Goal: Transaction & Acquisition: Subscribe to service/newsletter

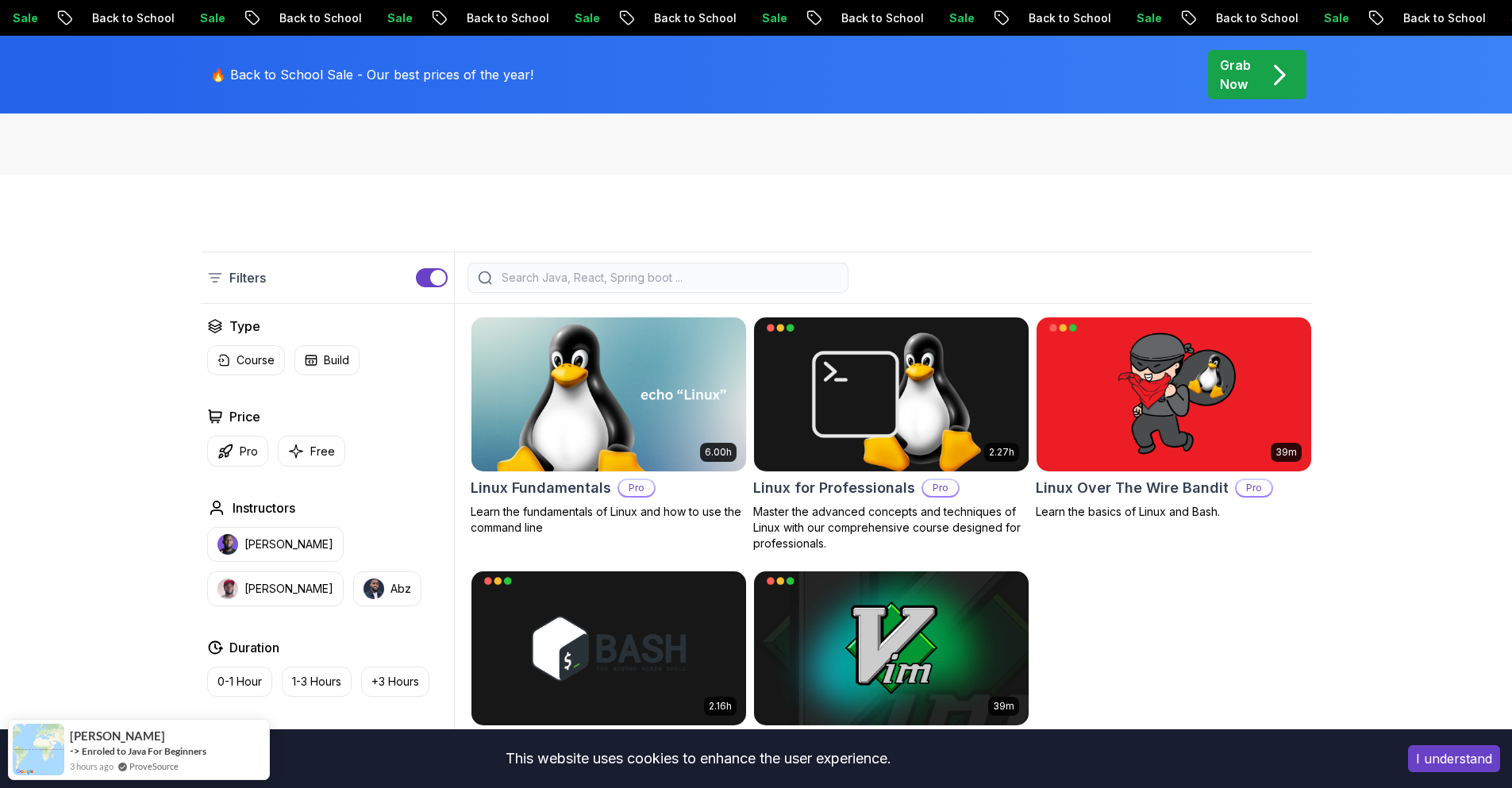
scroll to position [476, 0]
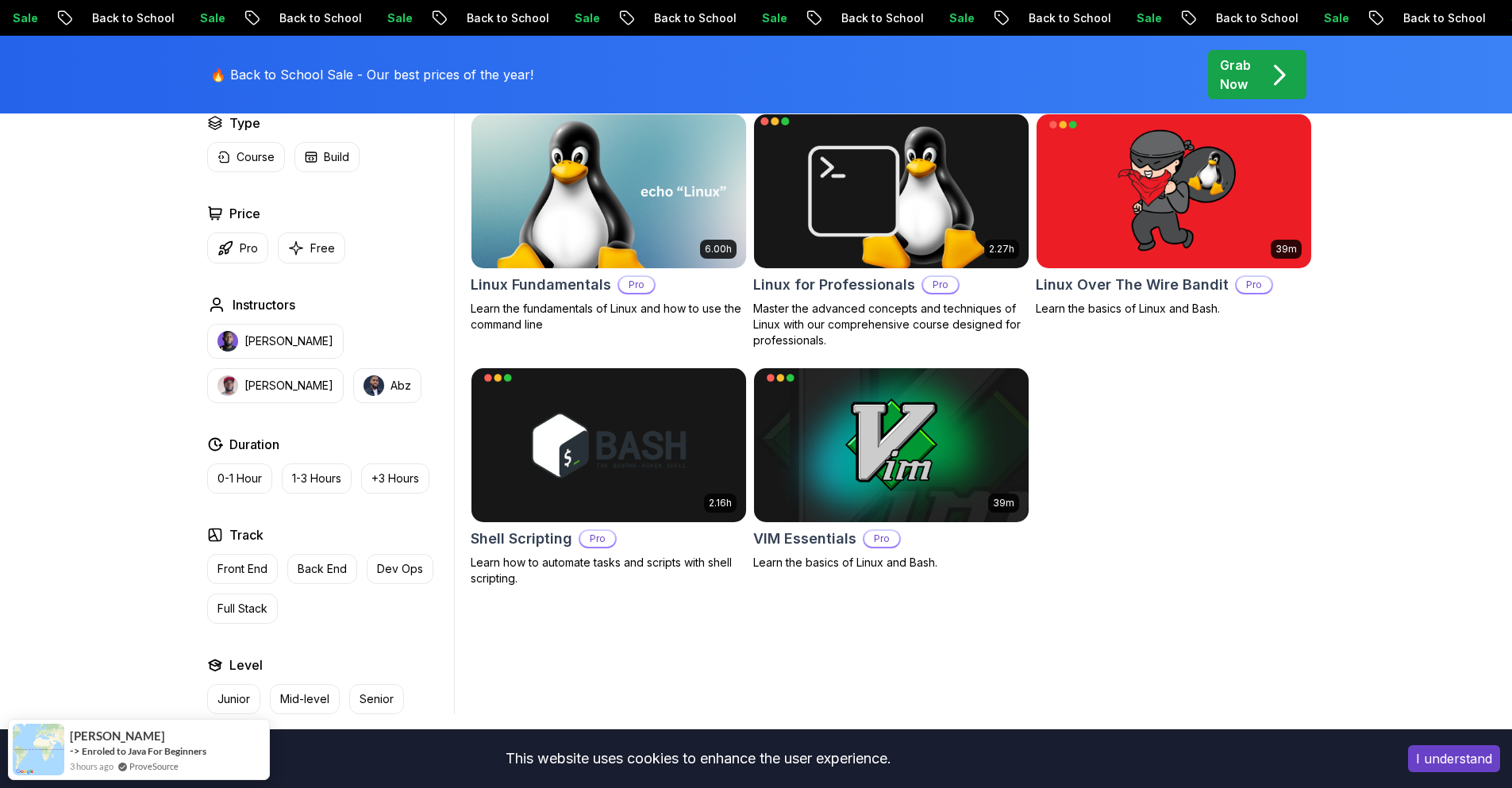
click at [899, 168] on img at bounding box center [891, 191] width 288 height 161
click at [879, 186] on img at bounding box center [891, 191] width 288 height 161
click at [874, 195] on img at bounding box center [891, 191] width 288 height 161
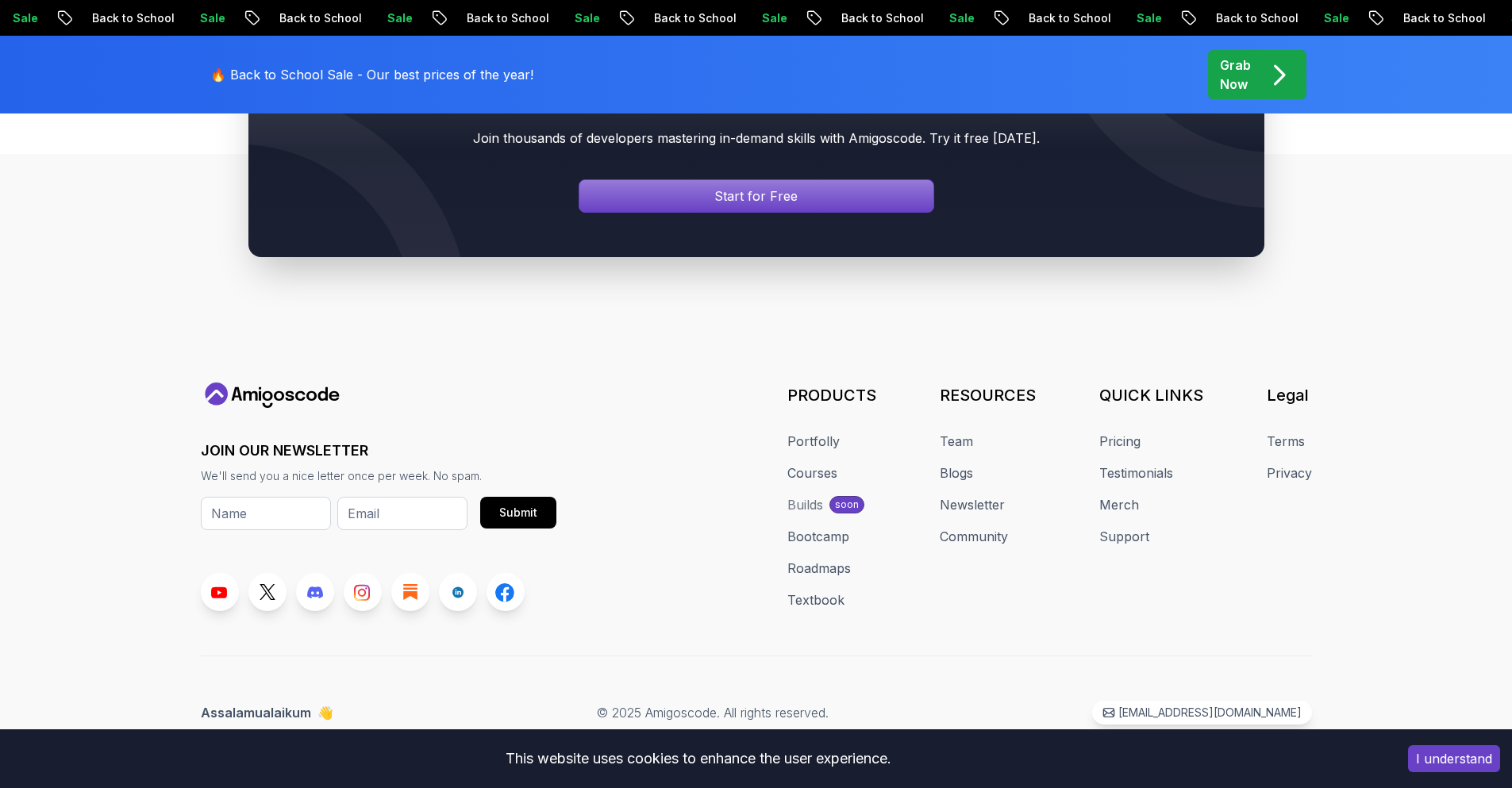
click at [872, 257] on div at bounding box center [756, 148] width 1016 height 218
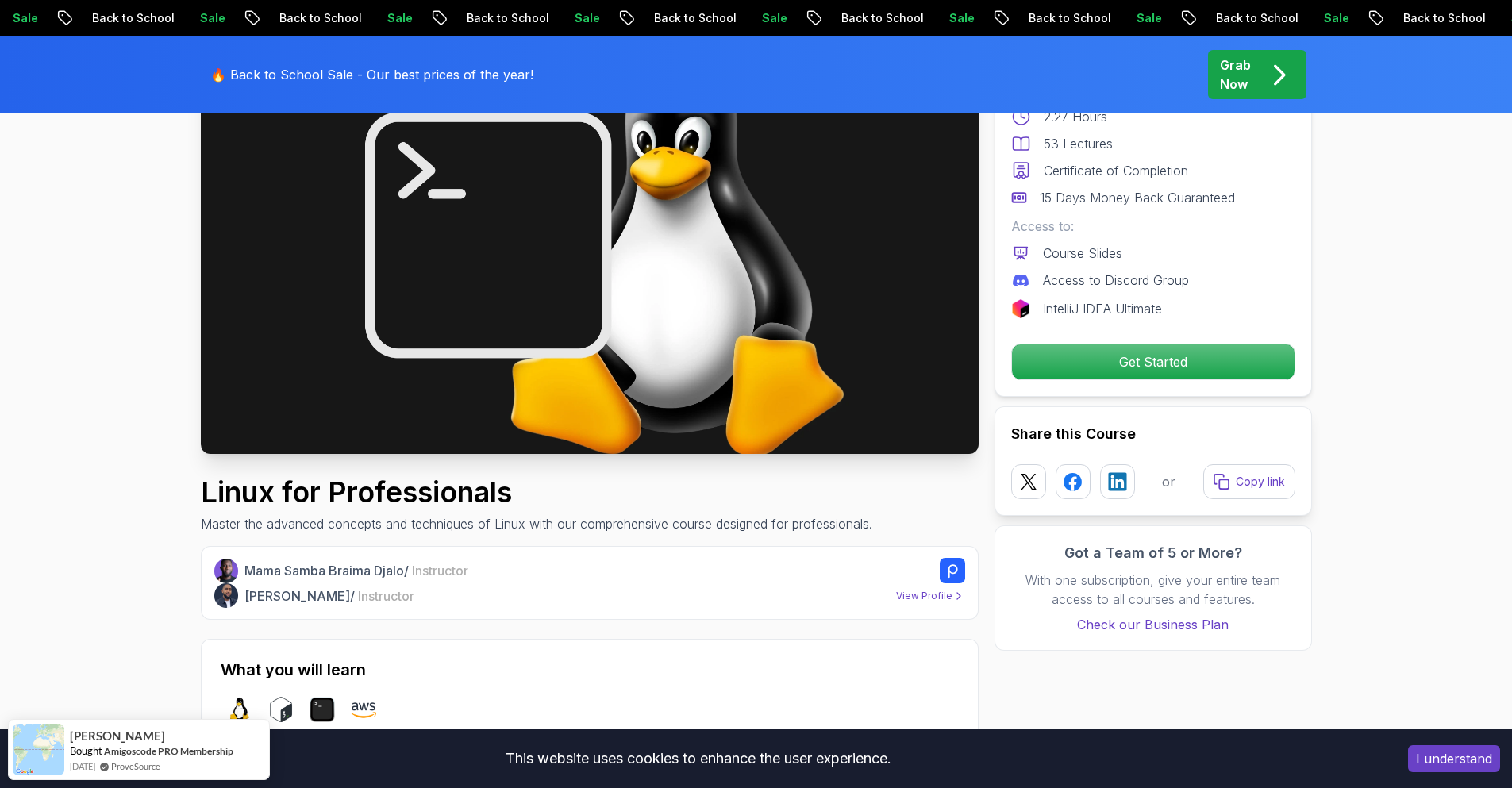
scroll to position [95, 0]
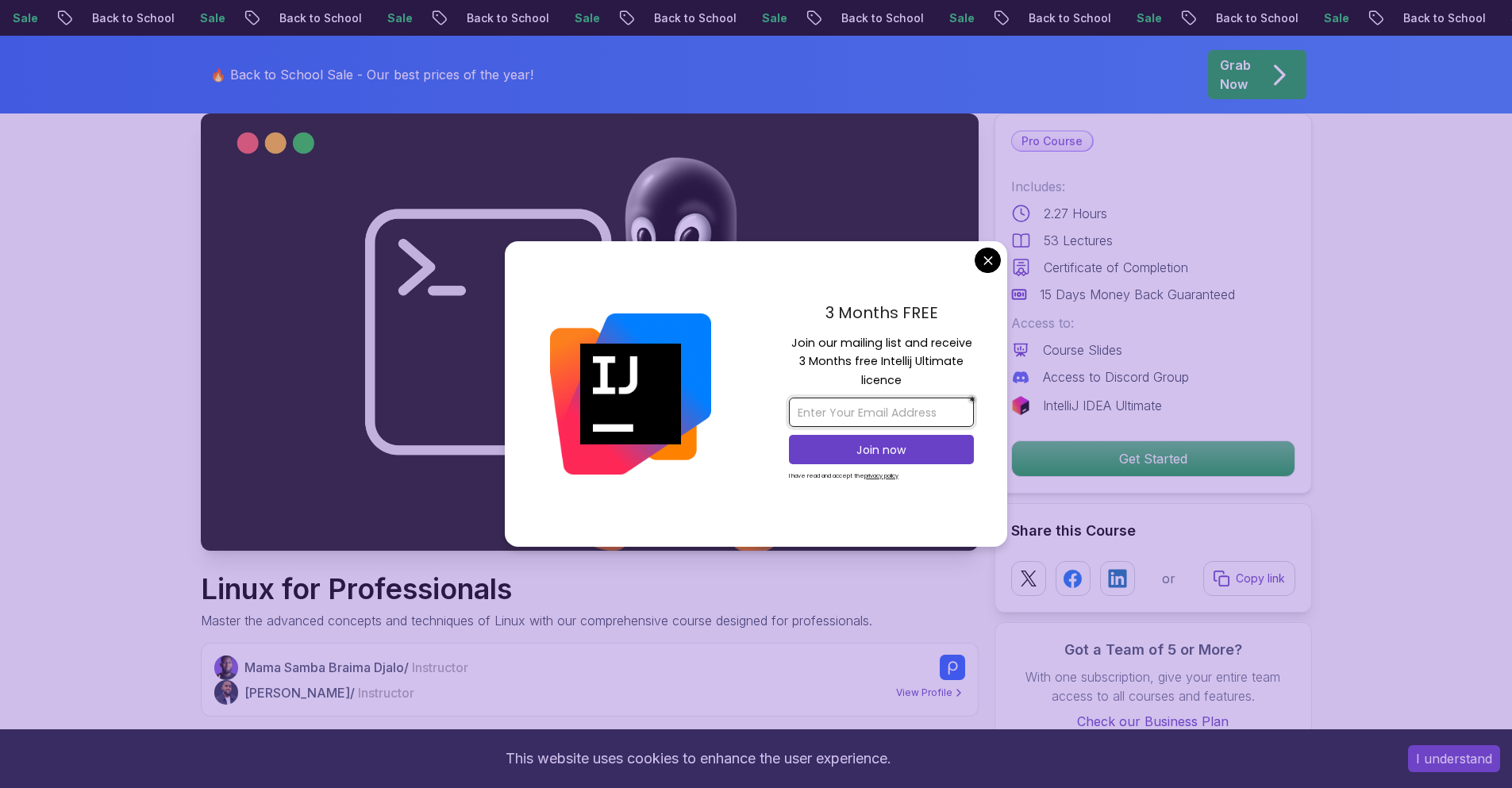
click at [831, 416] on input "email" at bounding box center [881, 412] width 185 height 29
type input "[EMAIL_ADDRESS][DOMAIN_NAME]"
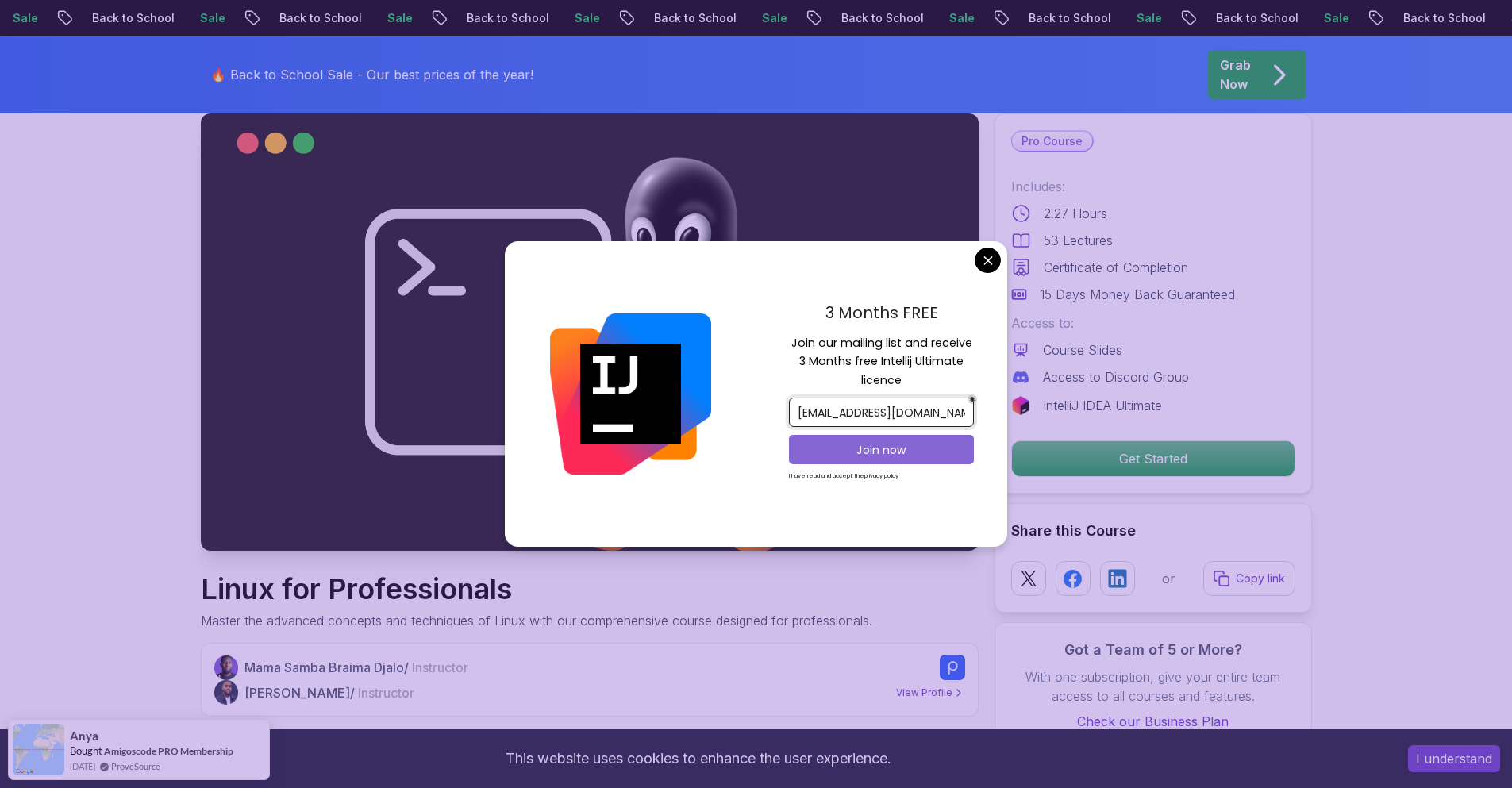
click at [900, 449] on p "Join now" at bounding box center [881, 450] width 150 height 16
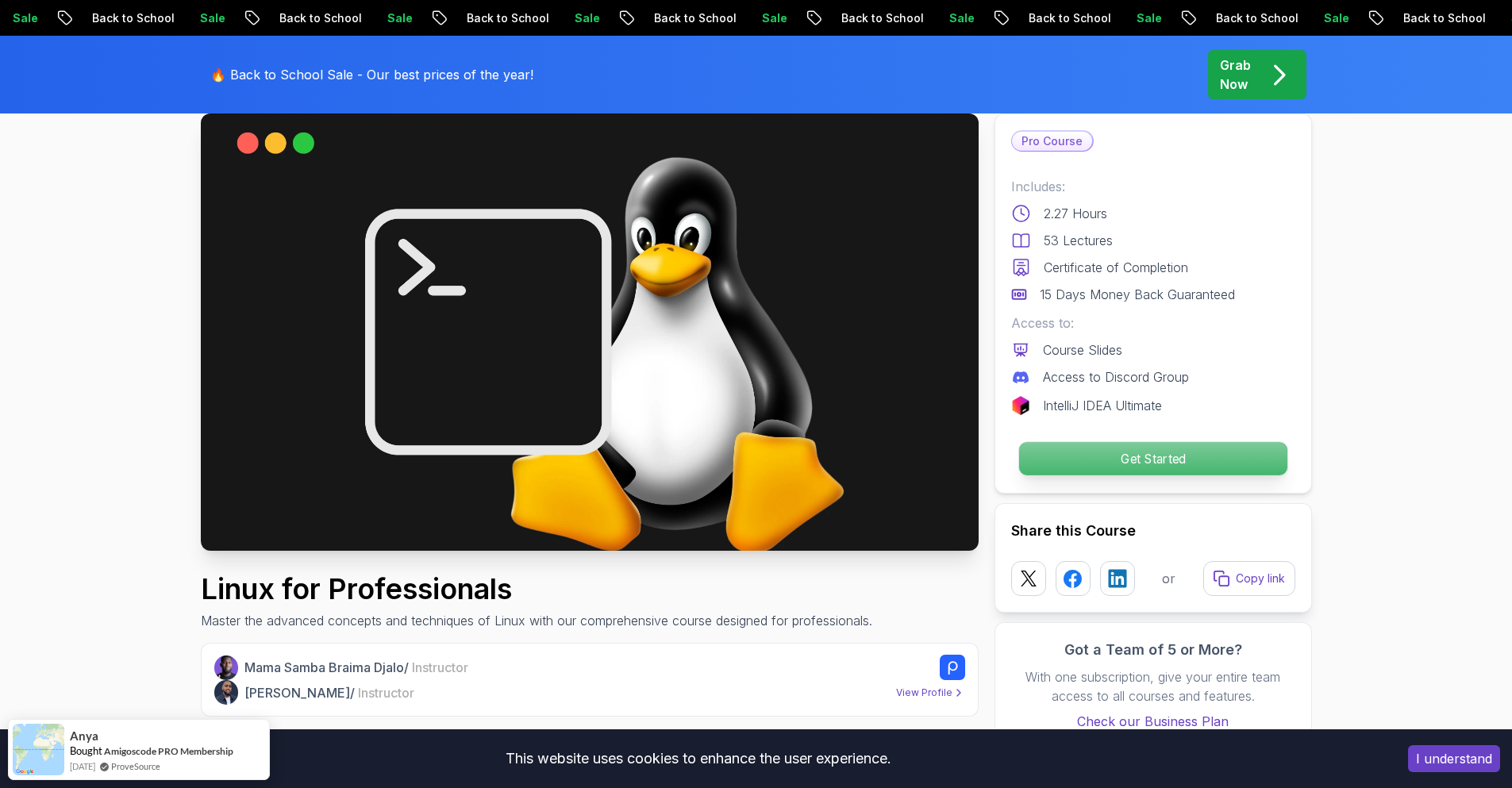
click at [1110, 455] on p "Get Started" at bounding box center [1152, 459] width 268 height 33
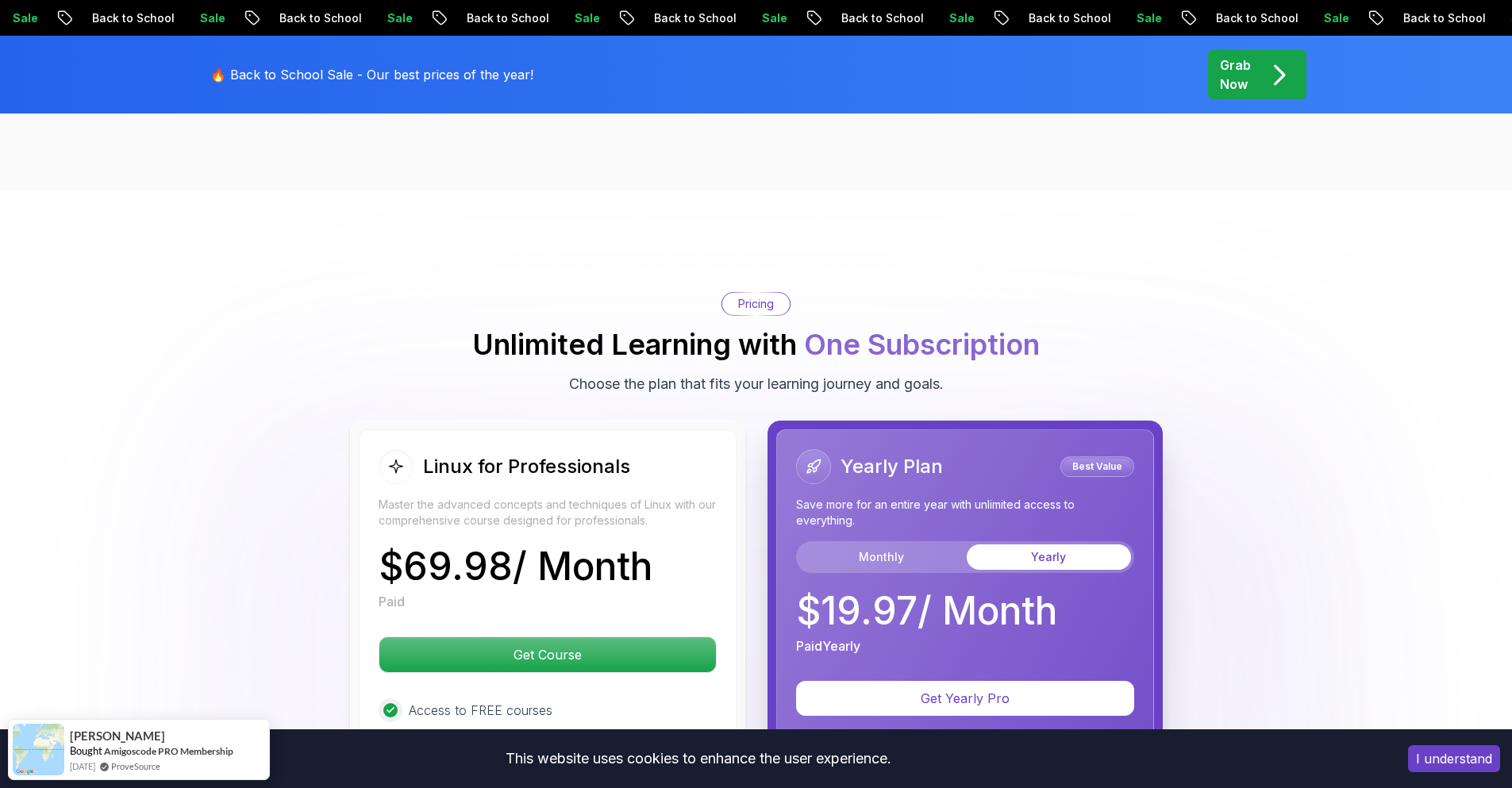
scroll to position [3257, 0]
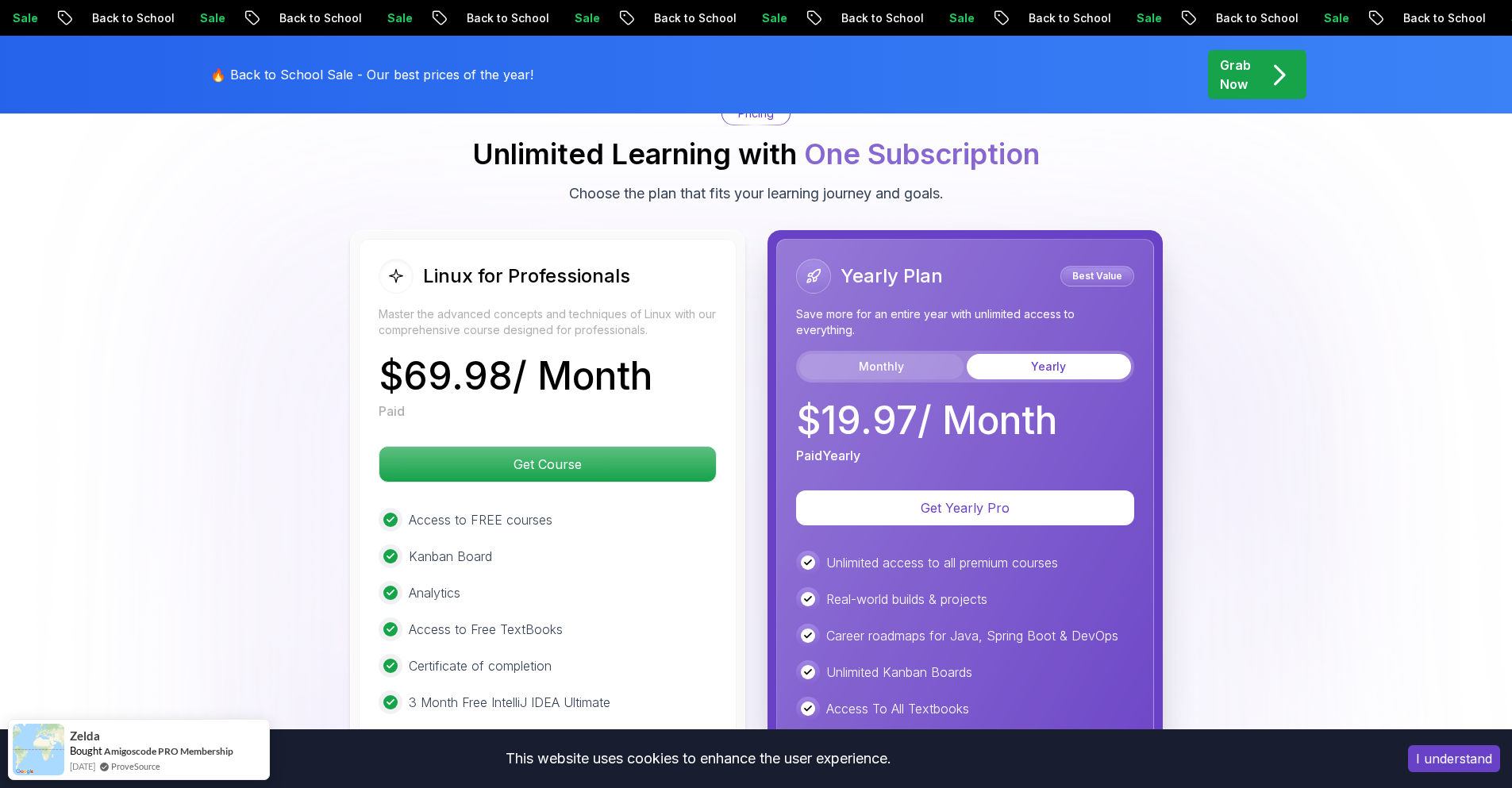
click at [880, 372] on button "Monthly" at bounding box center [881, 366] width 164 height 25
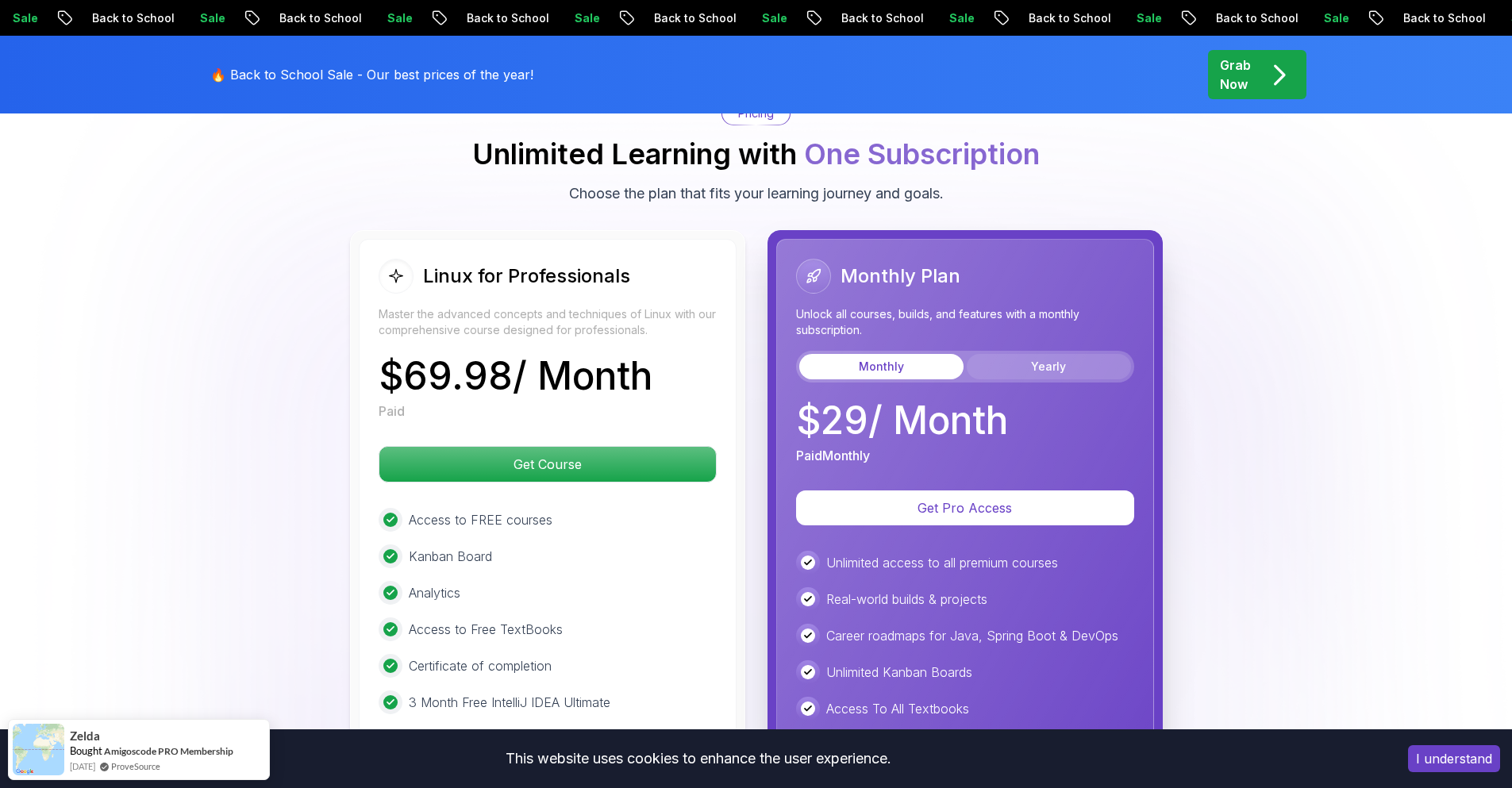
click at [1105, 374] on button "Yearly" at bounding box center [1049, 366] width 164 height 25
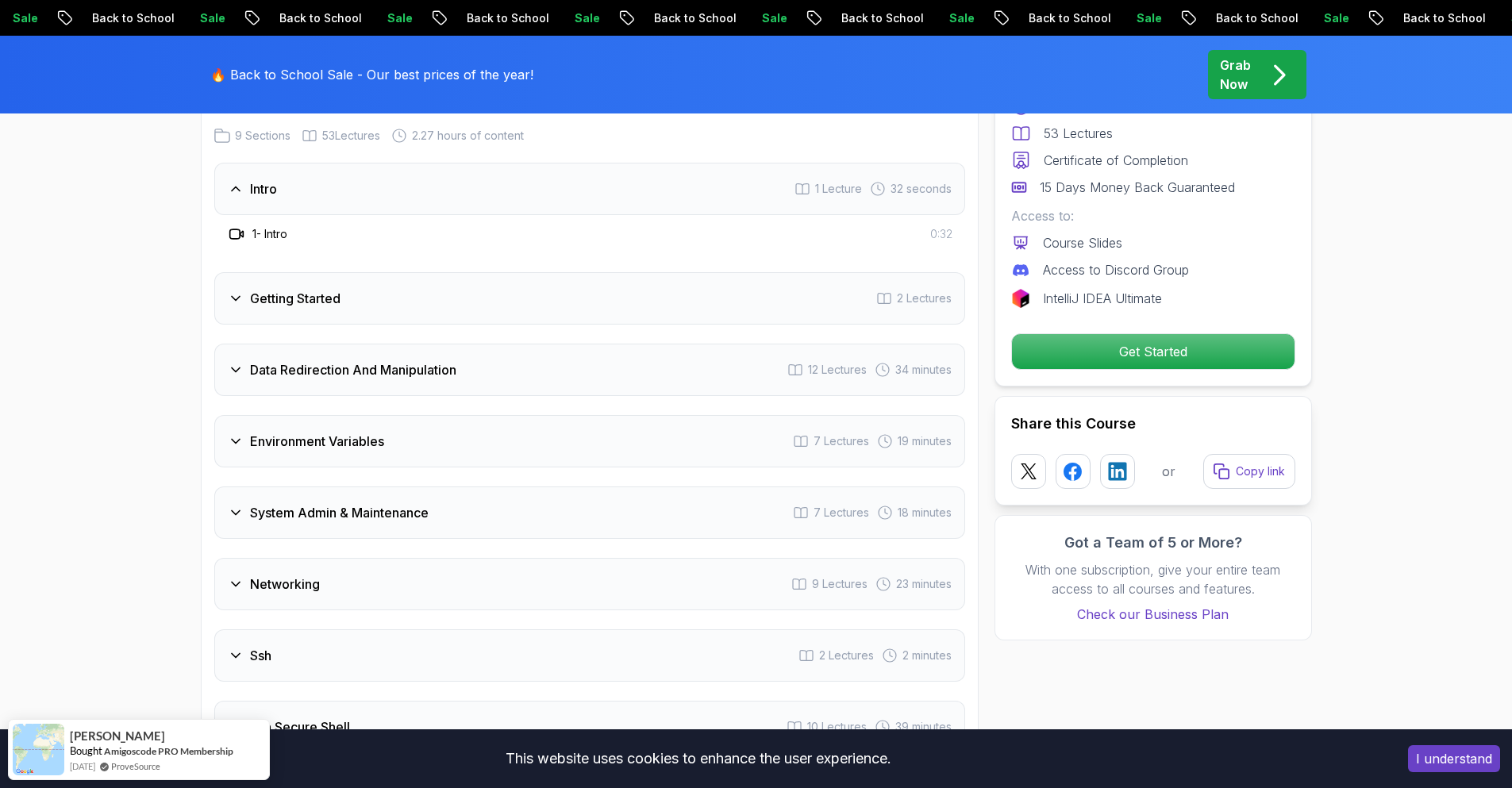
scroll to position [2114, 0]
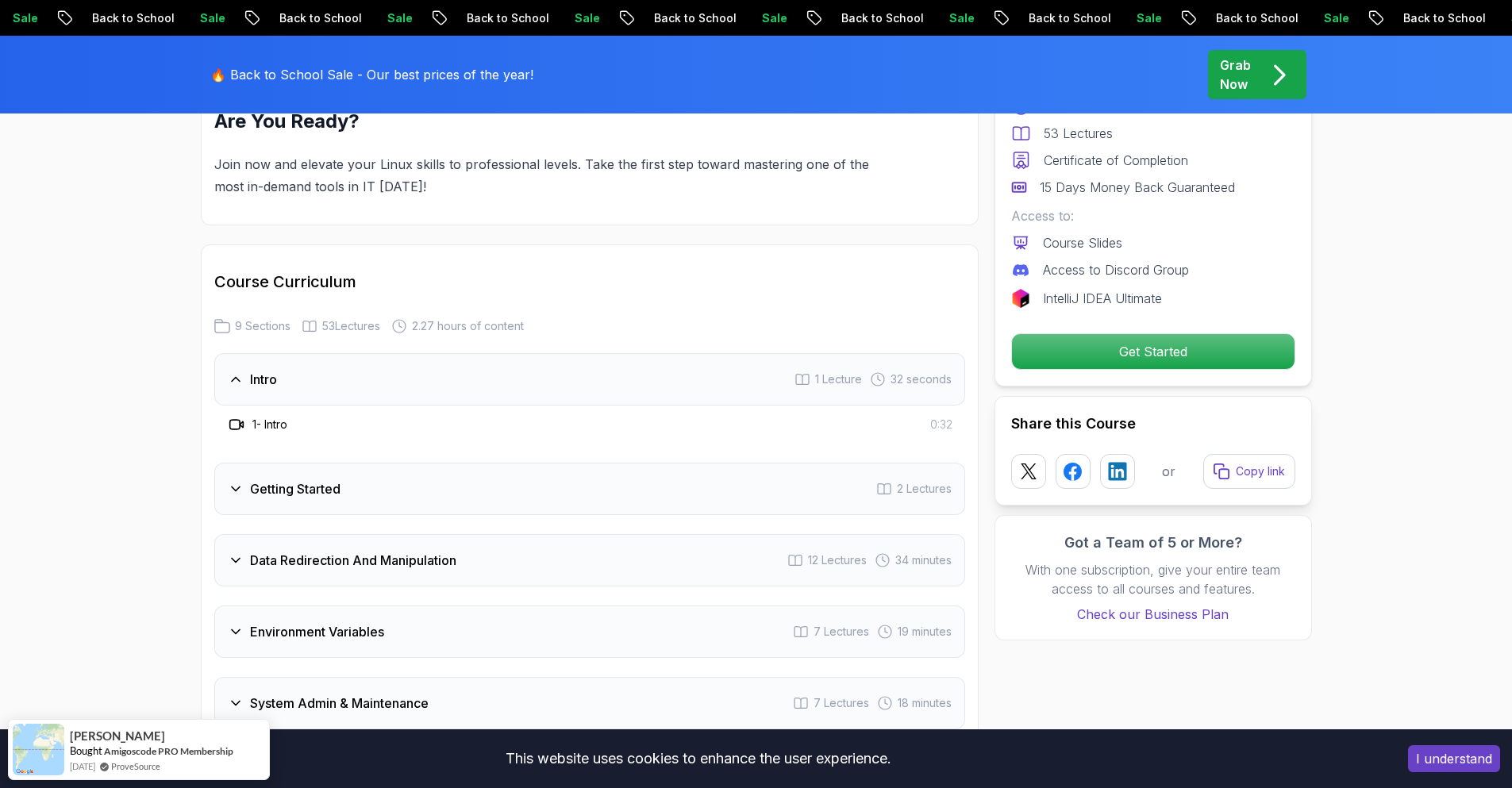
click at [229, 418] on icon at bounding box center [236, 424] width 16 height 16
click at [237, 425] on icon at bounding box center [236, 424] width 16 height 16
click at [234, 495] on icon at bounding box center [235, 489] width 16 height 16
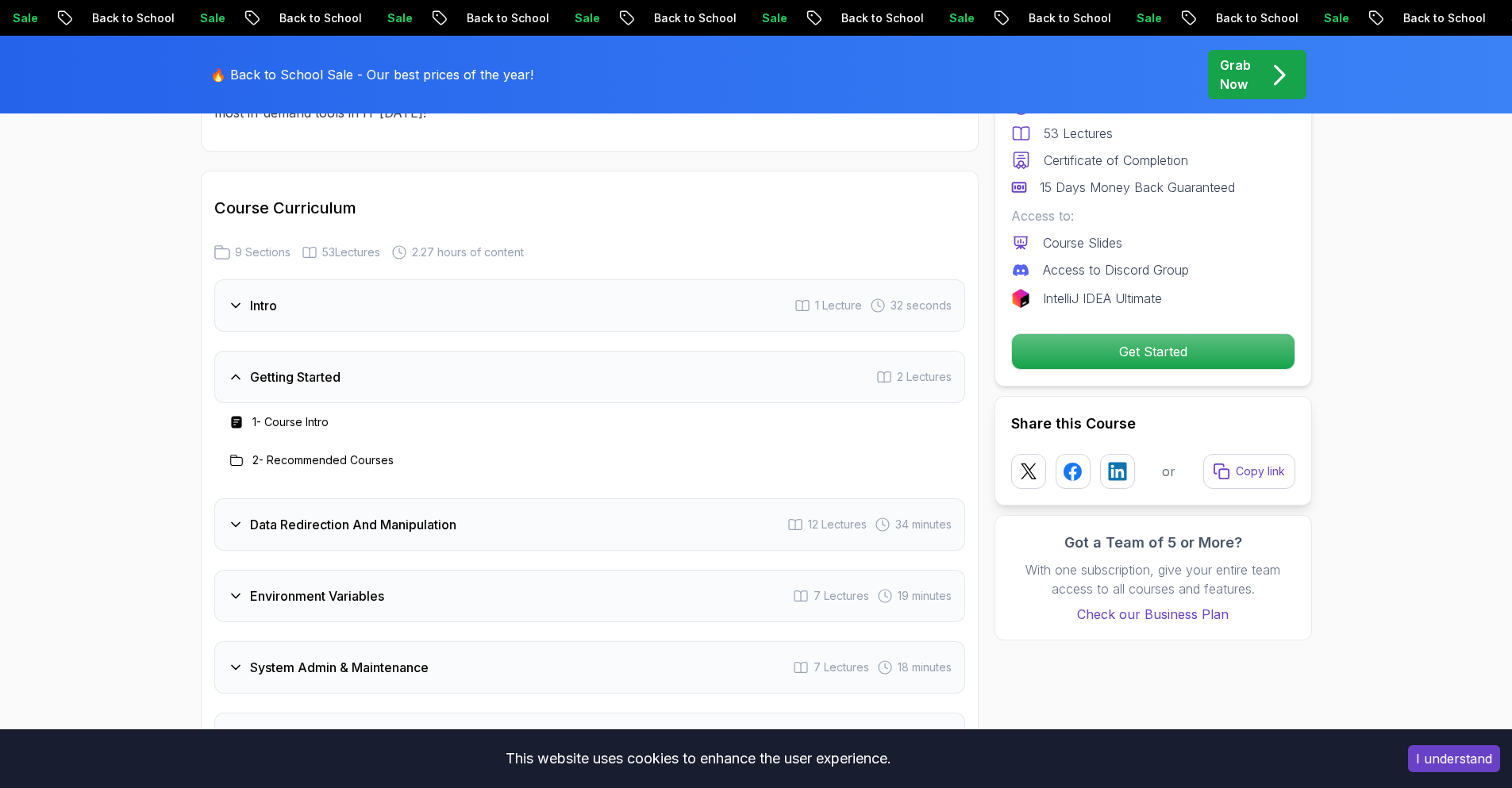
scroll to position [2304, 0]
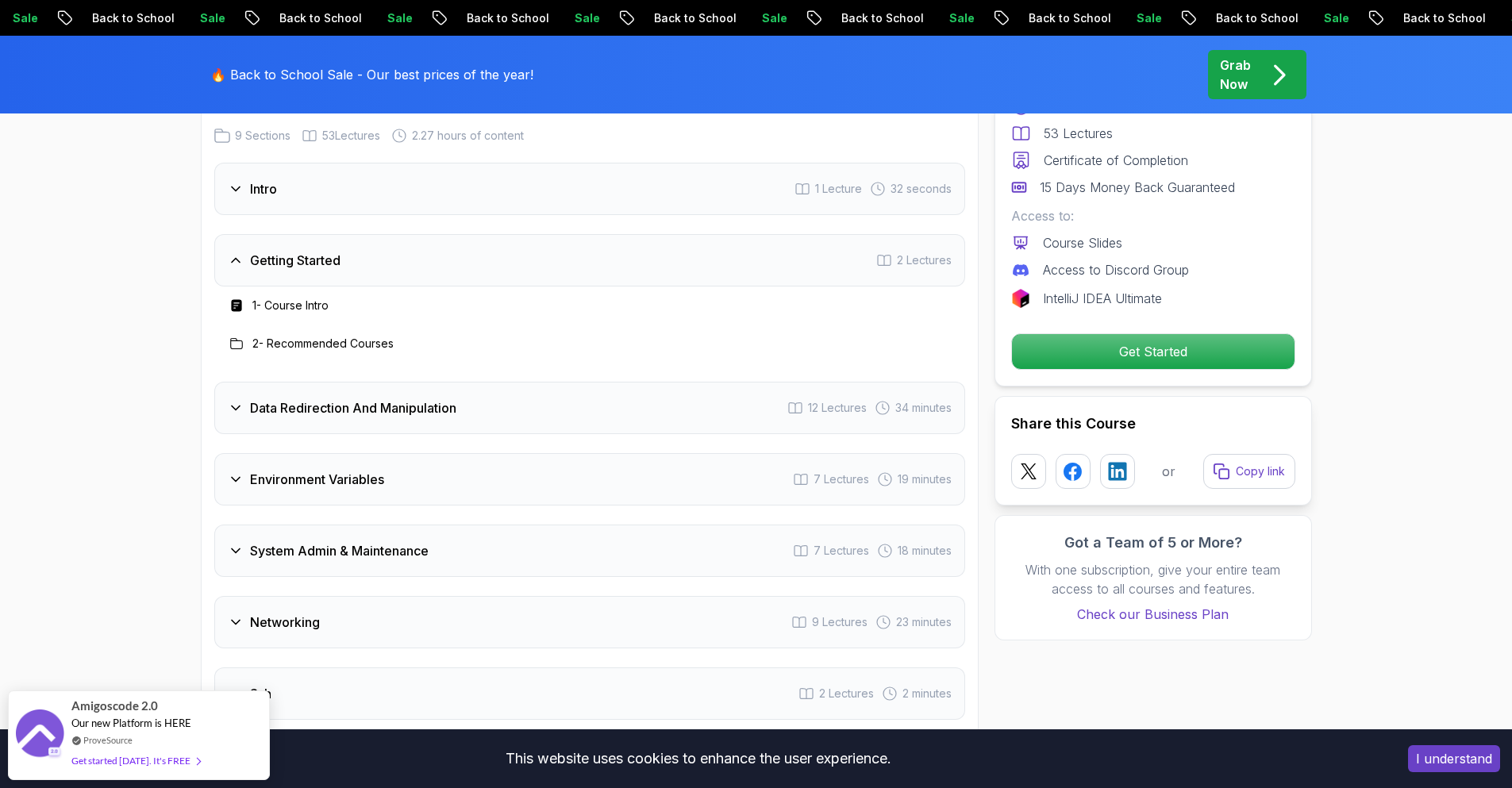
click at [235, 414] on icon at bounding box center [235, 408] width 16 height 16
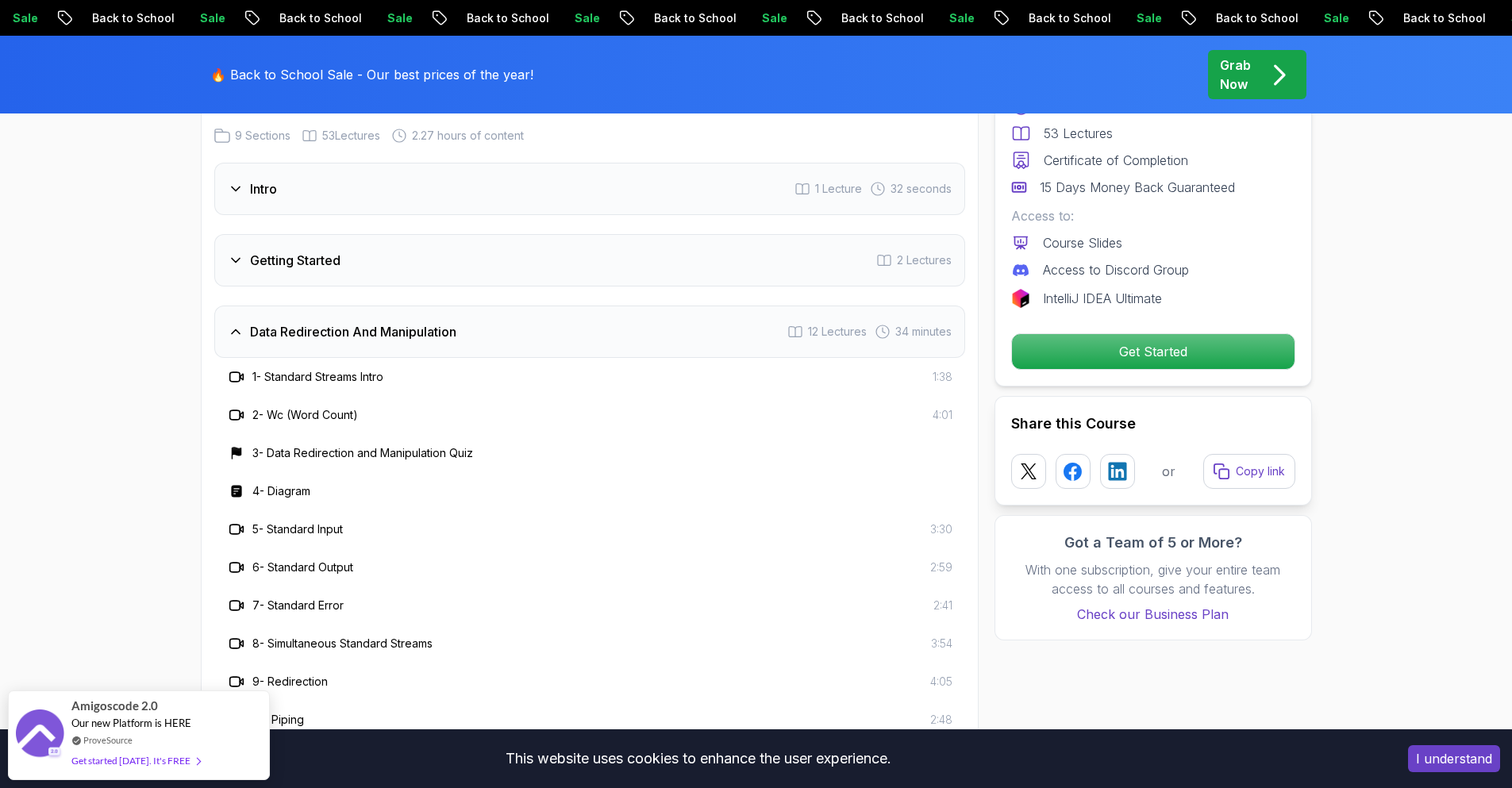
click at [286, 419] on h3 "2 - Wc (Word Count)" at bounding box center [305, 416] width 105 height 16
click at [298, 398] on div "2 - Wc (Word Count) 4:01" at bounding box center [590, 415] width 751 height 38
click at [313, 385] on div "1 - Standard Streams Intro" at bounding box center [305, 377] width 156 height 19
click at [312, 422] on h3 "2 - Wc (Word Count)" at bounding box center [305, 416] width 105 height 16
click at [309, 434] on div "3 - Data Redirection and Manipulation Quiz" at bounding box center [590, 452] width 751 height 38
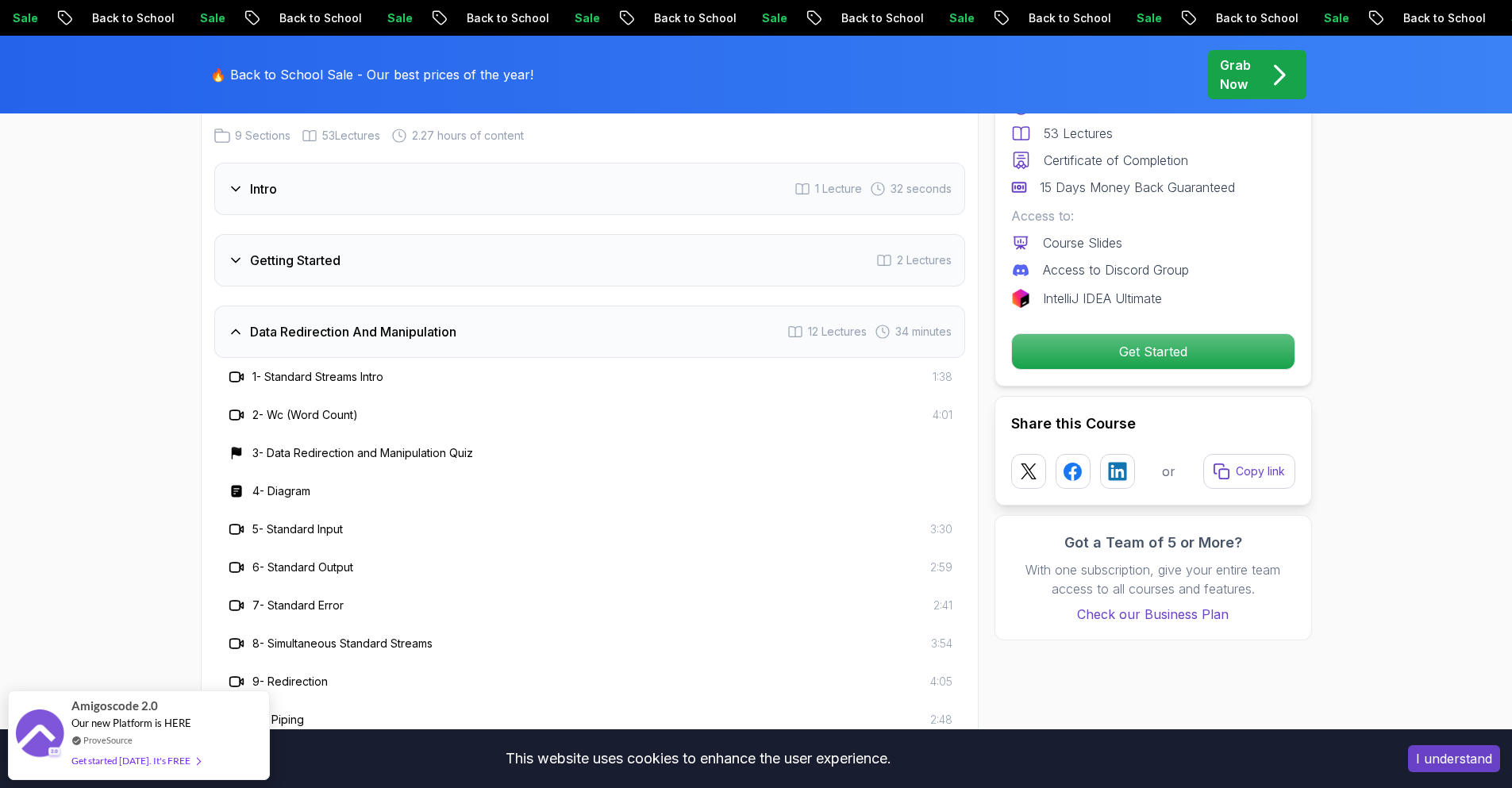
drag, startPoint x: 308, startPoint y: 440, endPoint x: 300, endPoint y: 457, distance: 18.8
click at [307, 443] on div "3 - Data Redirection and Manipulation Quiz" at bounding box center [590, 452] width 751 height 38
click at [298, 469] on div "3 - Data Redirection and Manipulation Quiz" at bounding box center [590, 452] width 751 height 38
click at [295, 480] on div "4 - Diagram" at bounding box center [590, 491] width 751 height 38
click at [291, 522] on h3 "5 - Standard Input" at bounding box center [297, 530] width 90 height 16
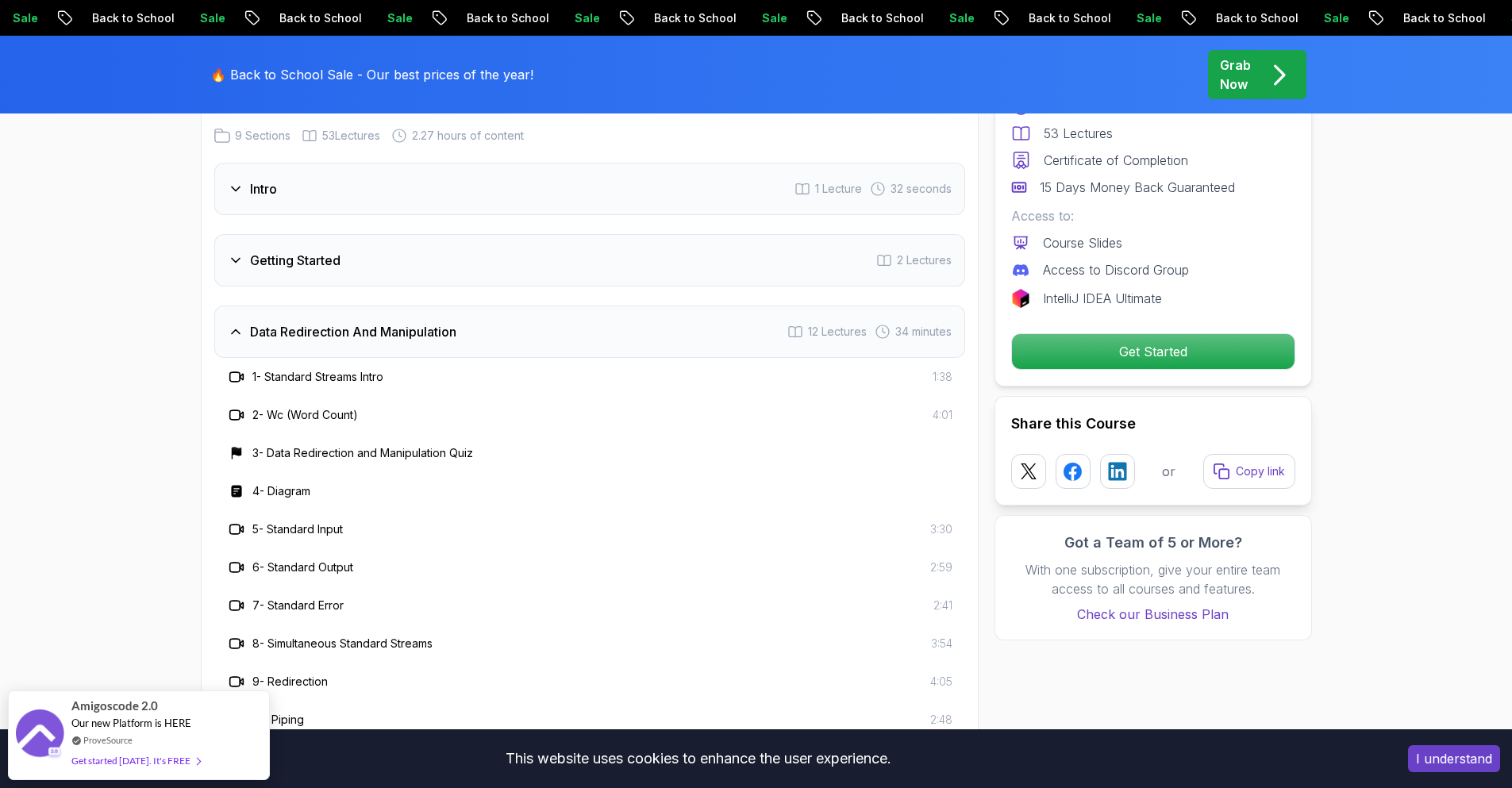
click at [305, 581] on div "6 - Standard Output 2:59" at bounding box center [590, 567] width 751 height 38
drag, startPoint x: 250, startPoint y: 626, endPoint x: 256, endPoint y: 604, distance: 22.8
click at [251, 622] on div "1 - Standard Streams Intro 1:38 2 - Wc (Word Count) 4:01 3 - Data Redirection a…" at bounding box center [590, 587] width 751 height 457
click at [256, 604] on h3 "7 - Standard Error" at bounding box center [298, 605] width 91 height 16
click at [287, 650] on h3 "8 - Simultaneous Standard Streams" at bounding box center [342, 644] width 180 height 16
